Goal: Transaction & Acquisition: Purchase product/service

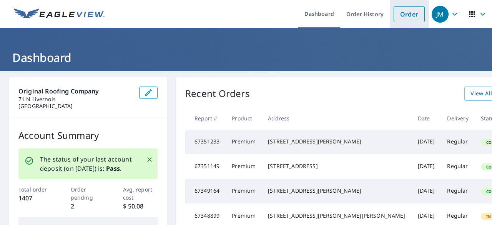
click at [402, 16] on link "Order" at bounding box center [409, 14] width 31 height 16
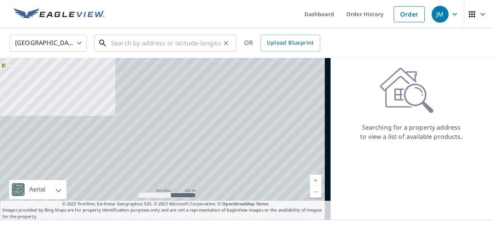
click at [154, 47] on input "text" at bounding box center [166, 43] width 110 height 22
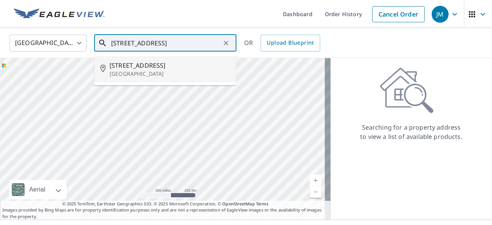
click at [153, 70] on p "[GEOGRAPHIC_DATA]" at bounding box center [170, 74] width 121 height 8
type input "[STREET_ADDRESS]"
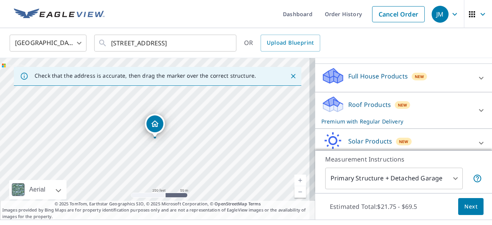
scroll to position [109, 0]
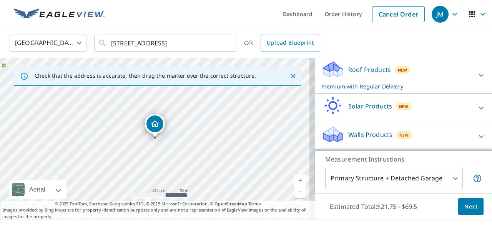
click at [418, 83] on div "Roof Products New Premium with Regular Delivery" at bounding box center [396, 75] width 151 height 30
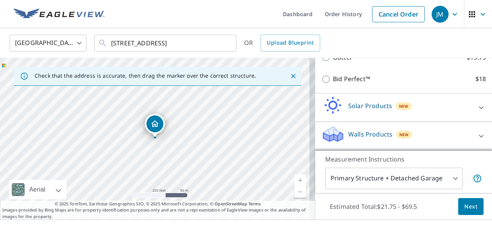
scroll to position [14, 0]
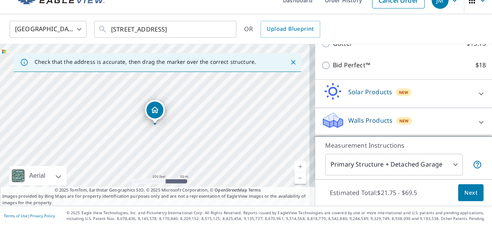
click at [447, 165] on body "JM JM Dashboard Order History Cancel Order JM [GEOGRAPHIC_DATA] [GEOGRAPHIC_DAT…" at bounding box center [246, 112] width 492 height 225
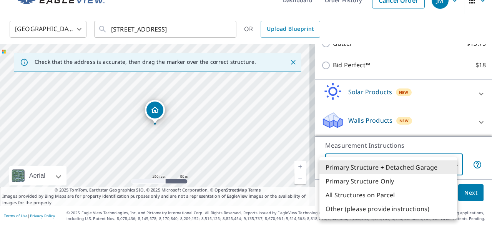
click at [367, 180] on li "Primary Structure Only" at bounding box center [388, 181] width 138 height 14
type input "2"
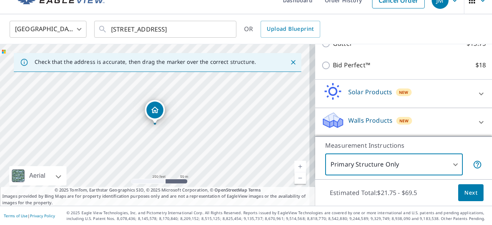
click at [464, 194] on span "Next" at bounding box center [470, 193] width 13 height 10
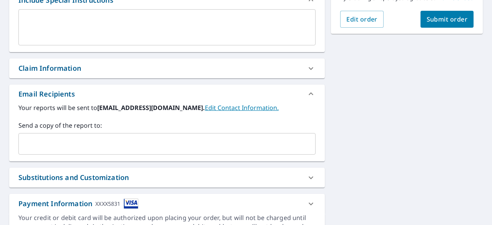
scroll to position [267, 0]
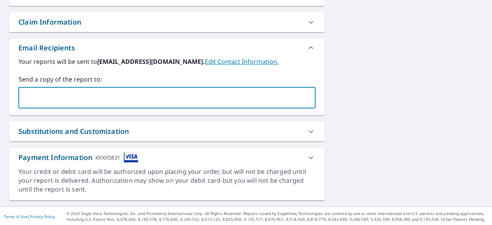
click at [165, 102] on input "text" at bounding box center [161, 97] width 279 height 15
type input "[PERSON_NAME][EMAIL_ADDRESS][DOMAIN_NAME]"
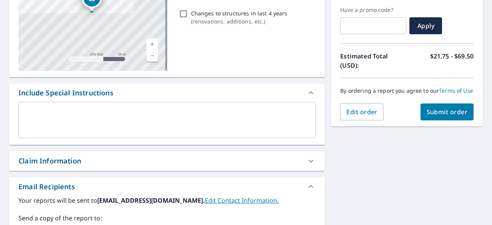
scroll to position [62, 0]
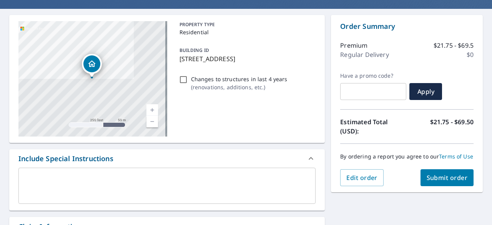
click at [443, 179] on button "Submit order" at bounding box center [446, 177] width 53 height 17
checkbox input "true"
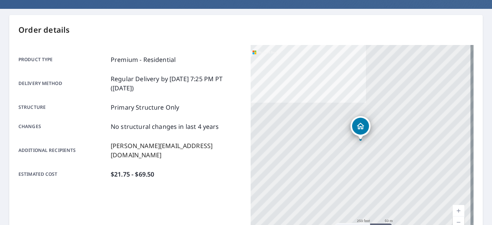
scroll to position [227, 0]
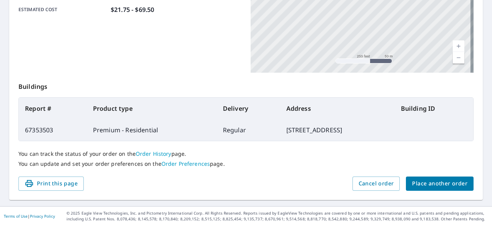
click at [434, 183] on span "Place another order" at bounding box center [439, 184] width 55 height 10
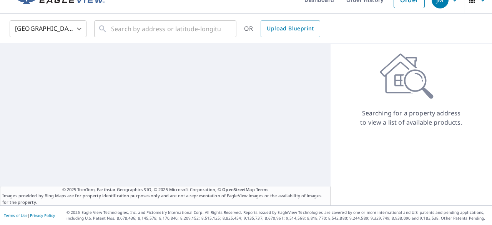
scroll to position [14, 0]
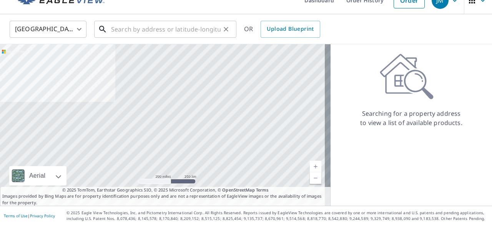
click at [126, 28] on input "text" at bounding box center [166, 29] width 110 height 22
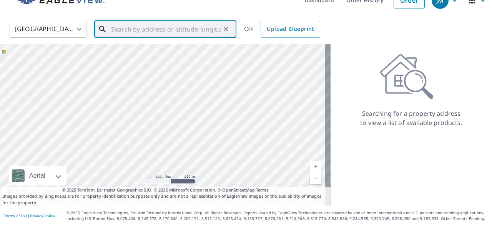
paste input "[STREET_ADDRESS]"
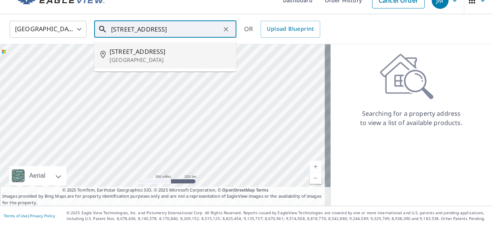
click at [171, 44] on li "[STREET_ADDRESS]" at bounding box center [165, 55] width 142 height 26
type input "[STREET_ADDRESS]"
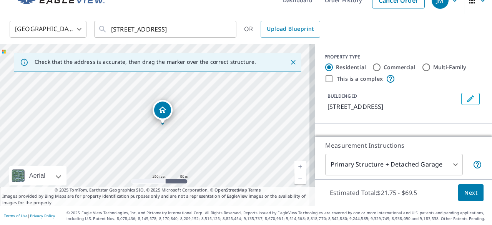
click at [295, 164] on link "Current Level 17, Zoom In" at bounding box center [300, 167] width 12 height 12
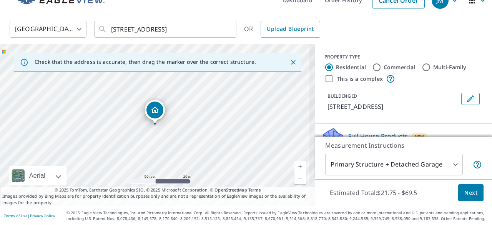
click at [295, 164] on link "Current Level 19, Zoom In" at bounding box center [300, 167] width 12 height 12
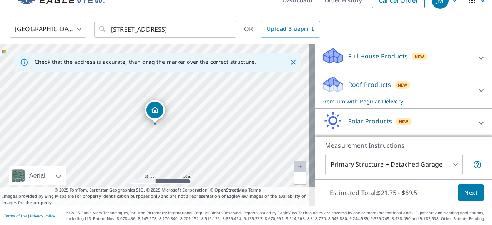
scroll to position [118, 0]
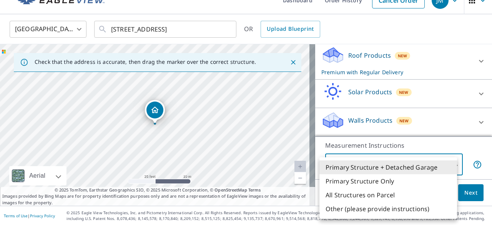
click at [449, 163] on body "JM JM Dashboard Order History Cancel Order JM [GEOGRAPHIC_DATA] [GEOGRAPHIC_DAT…" at bounding box center [246, 112] width 492 height 225
click at [384, 182] on li "Primary Structure Only" at bounding box center [388, 181] width 138 height 14
type input "2"
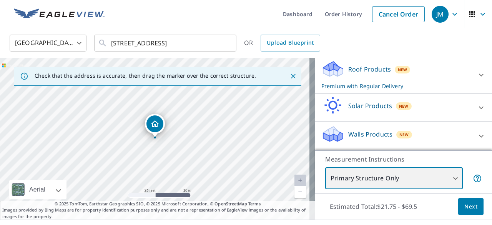
scroll to position [14, 0]
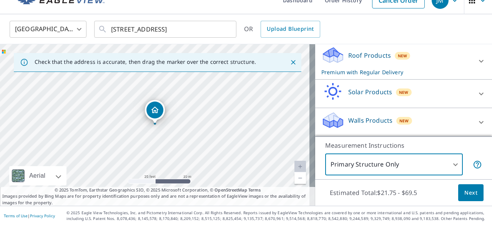
click at [465, 189] on span "Next" at bounding box center [470, 193] width 13 height 10
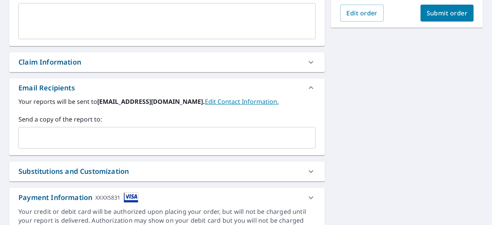
scroll to position [257, 0]
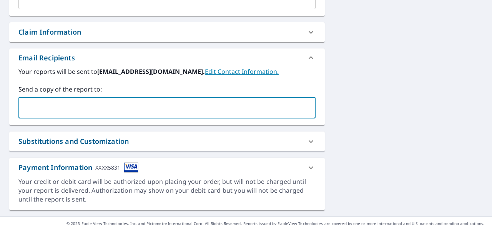
click at [158, 105] on input "text" at bounding box center [161, 107] width 279 height 15
type input "[PERSON_NAME][EMAIL_ADDRESS][DOMAIN_NAME]"
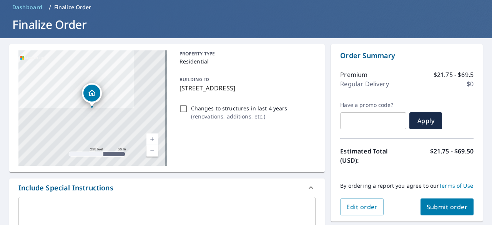
scroll to position [66, 0]
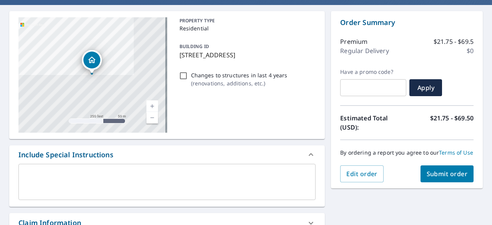
click at [451, 188] on div "Order Summary Premium $21.75 - $69.5 Regular Delivery $0 Have a promo code? ​ A…" at bounding box center [407, 99] width 152 height 177
click at [451, 178] on span "Submit order" at bounding box center [447, 173] width 41 height 8
checkbox input "true"
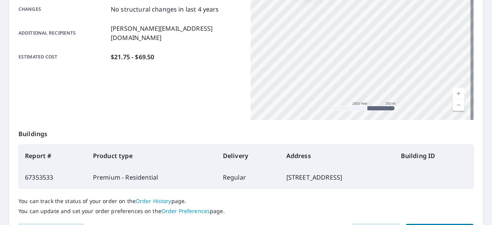
scroll to position [227, 0]
